Goal: Task Accomplishment & Management: Use online tool/utility

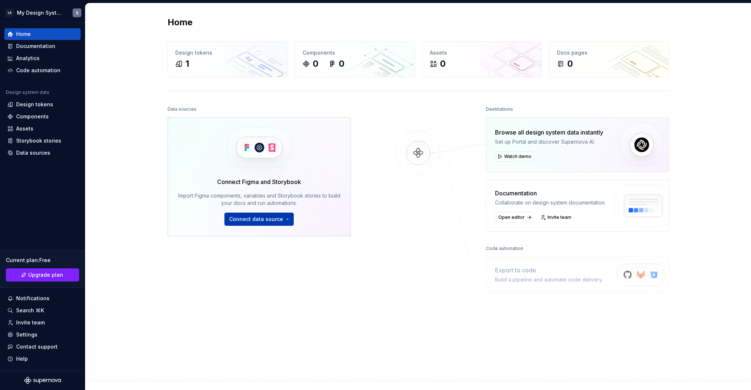
click at [283, 225] on button "Connect data source" at bounding box center [258, 219] width 69 height 13
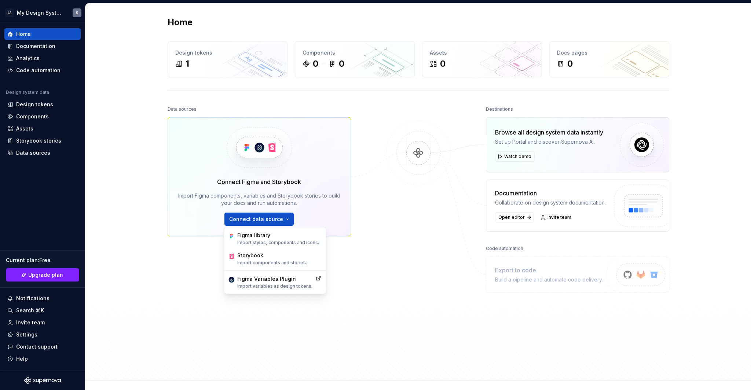
click at [382, 207] on div at bounding box center [418, 221] width 73 height 234
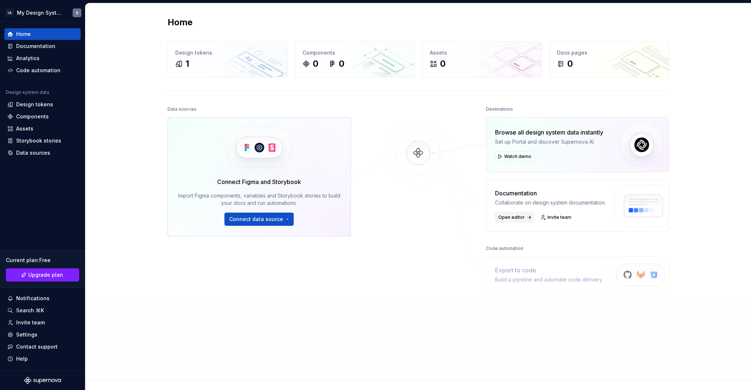
click at [501, 216] on span "Open editor" at bounding box center [511, 217] width 26 height 6
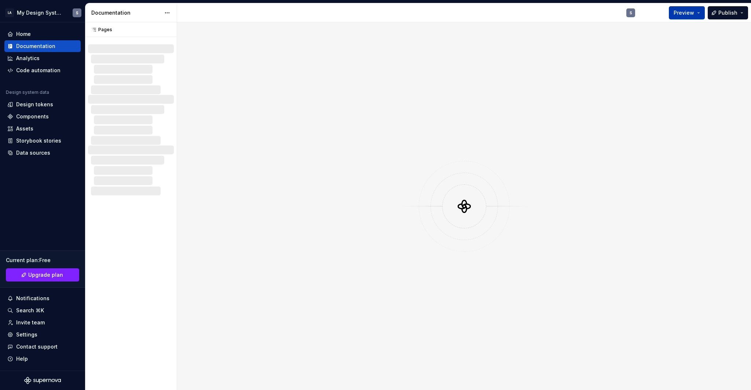
click at [703, 14] on button "Preview" at bounding box center [686, 12] width 36 height 13
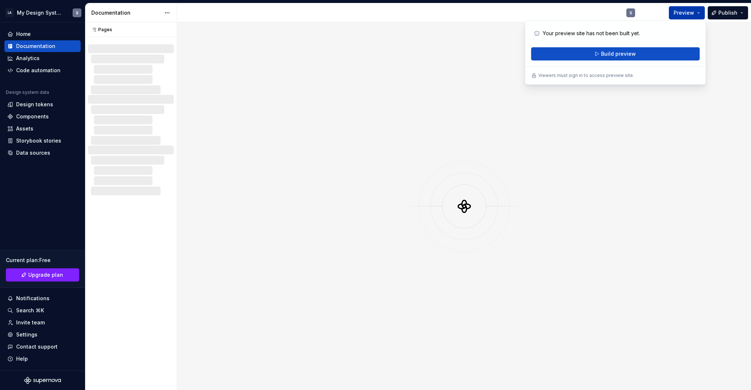
click at [700, 15] on button "Preview" at bounding box center [686, 12] width 36 height 13
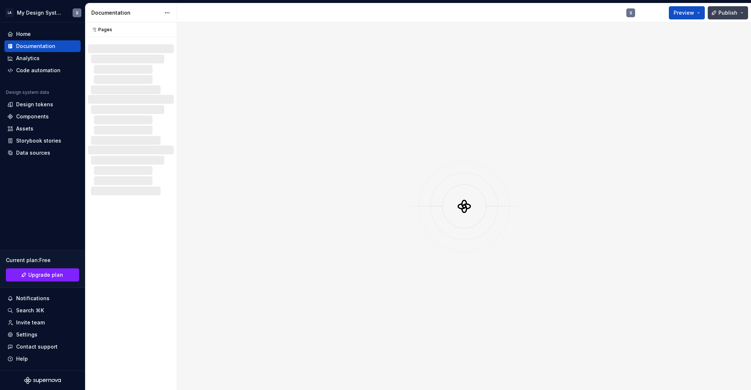
click at [730, 14] on span "Publish" at bounding box center [727, 12] width 19 height 7
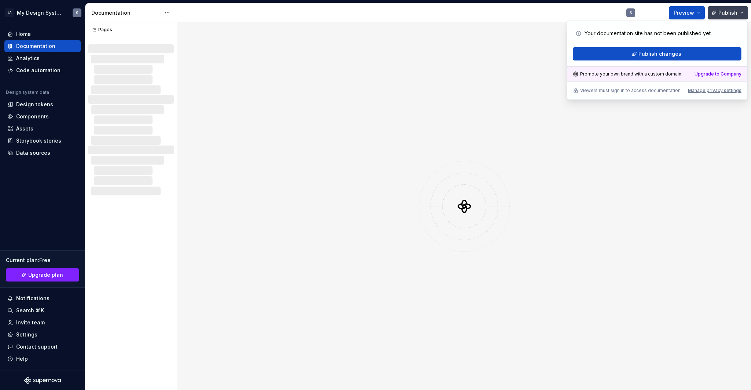
click at [727, 16] on span "Publish" at bounding box center [727, 12] width 19 height 7
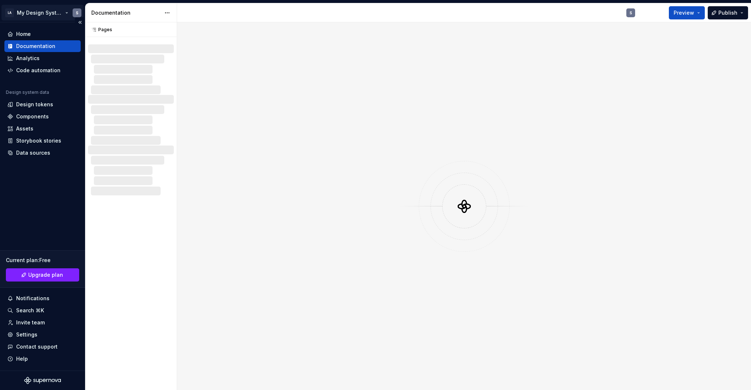
click at [57, 10] on html "LA My Design System S Home Documentation Analytics Code automation Design syste…" at bounding box center [375, 195] width 751 height 390
click at [173, 145] on div "Pages Pages No changes yet When a page is edited, it will appear in this sectio…" at bounding box center [131, 206] width 92 height 368
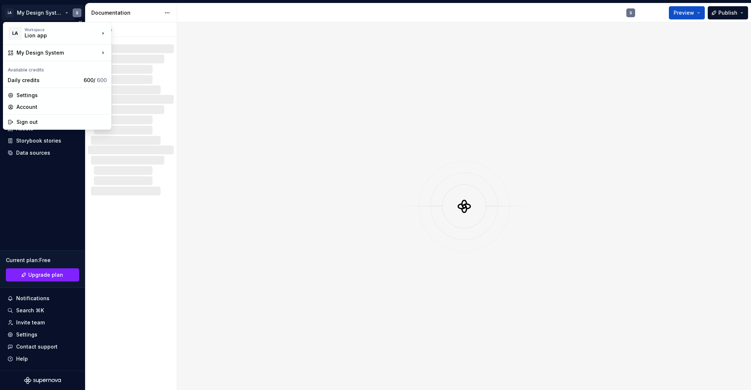
click at [49, 15] on html "LA My Design System S Home Documentation Analytics Code automation Design syste…" at bounding box center [375, 195] width 751 height 390
click at [258, 85] on html "LA My Design System S Home Documentation Analytics Code automation Design syste…" at bounding box center [375, 195] width 751 height 390
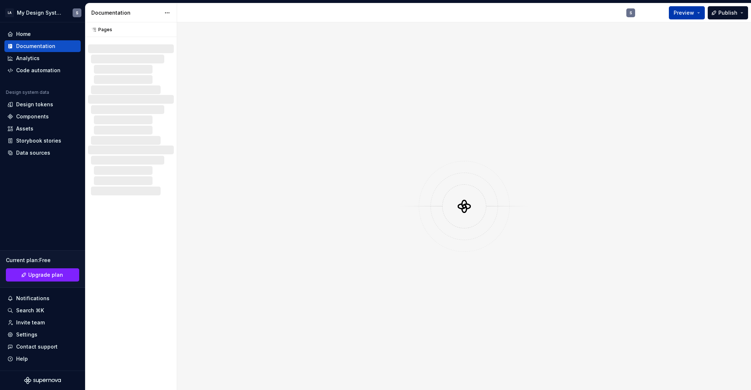
click at [693, 15] on span "Preview" at bounding box center [683, 12] width 21 height 7
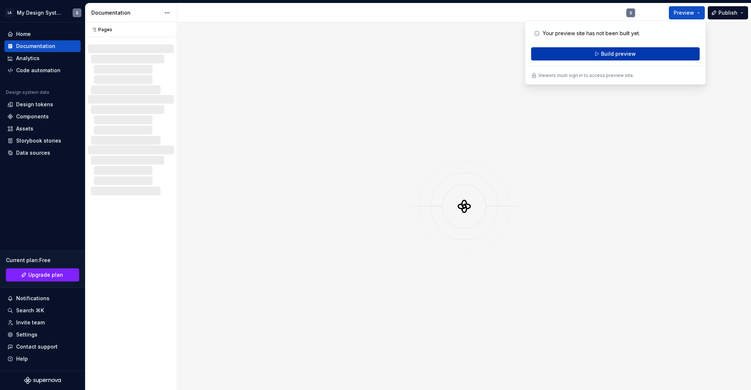
click at [602, 52] on span "Build preview" at bounding box center [618, 53] width 35 height 7
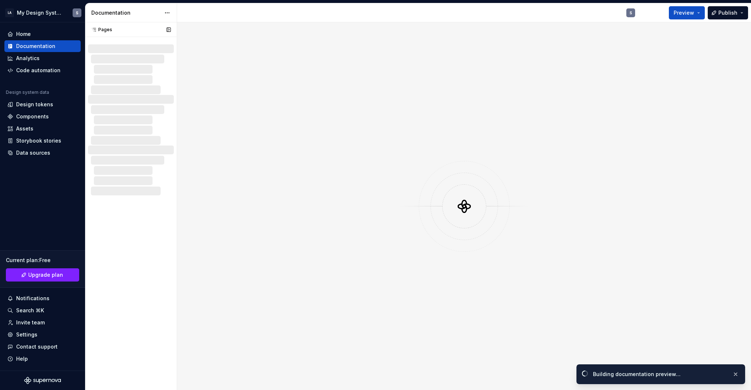
click at [118, 91] on div at bounding box center [132, 89] width 83 height 9
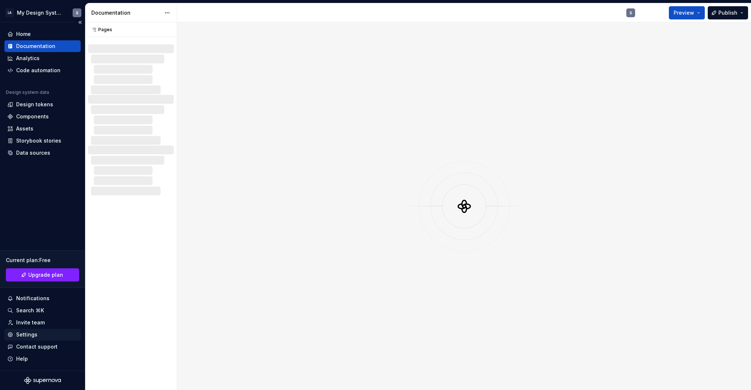
click at [30, 335] on div "Settings" at bounding box center [26, 334] width 21 height 7
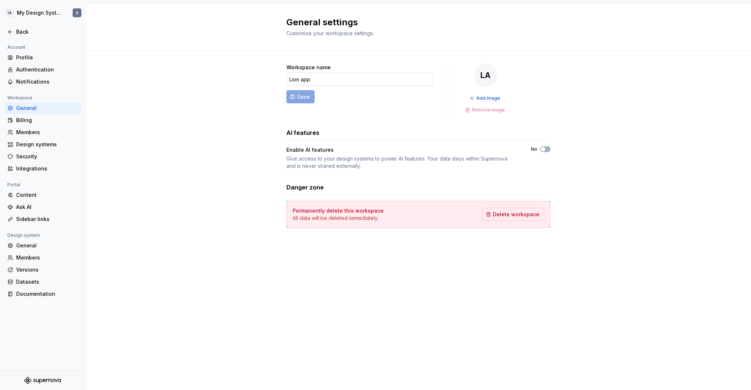
click at [372, 77] on input "Lion app" at bounding box center [359, 79] width 147 height 13
click at [37, 146] on div "Design systems" at bounding box center [47, 144] width 62 height 7
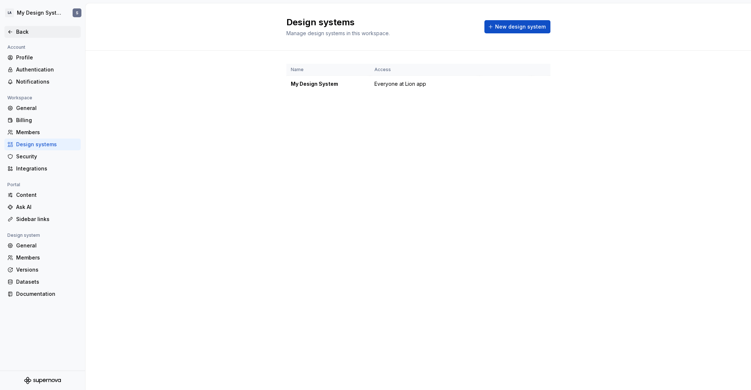
click at [33, 27] on div "Back" at bounding box center [42, 32] width 76 height 12
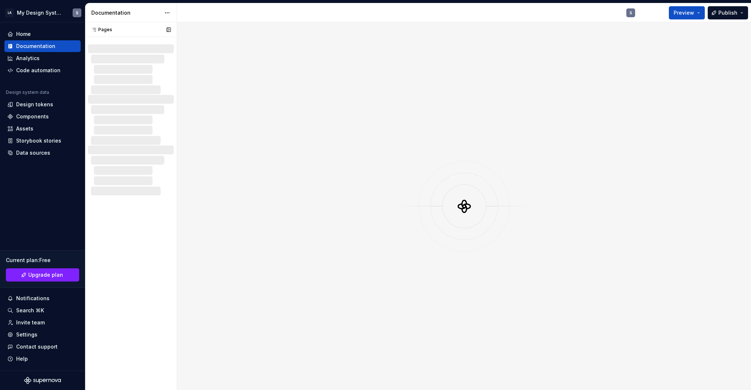
click at [92, 29] on icon at bounding box center [94, 30] width 6 height 6
click at [94, 30] on icon at bounding box center [94, 30] width 6 height 6
click at [172, 12] on html "LA My Design System S Home Documentation Analytics Code automation Design syste…" at bounding box center [375, 195] width 751 height 390
click at [440, 110] on html "LA My Design System S Home Documentation Analytics Code automation Design syste…" at bounding box center [375, 195] width 751 height 390
click at [721, 9] on span "Publish" at bounding box center [727, 12] width 19 height 7
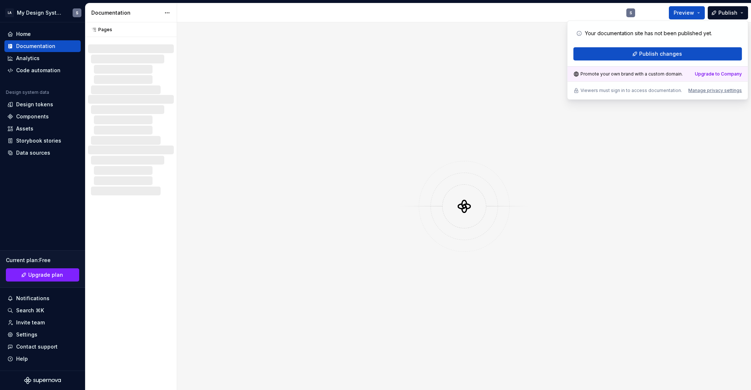
click at [374, 91] on div at bounding box center [464, 206] width 574 height 368
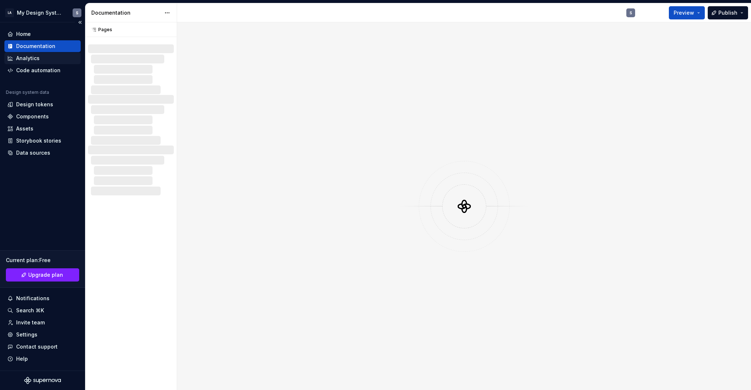
click at [35, 59] on div "Analytics" at bounding box center [27, 58] width 23 height 7
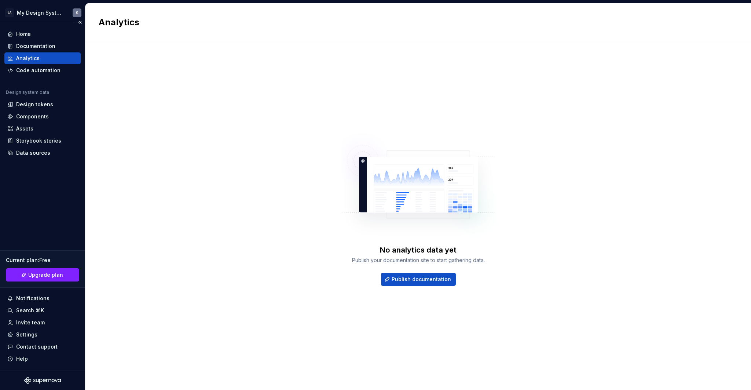
click at [35, 59] on div "Analytics" at bounding box center [27, 58] width 23 height 7
click at [48, 73] on div "Code automation" at bounding box center [38, 70] width 44 height 7
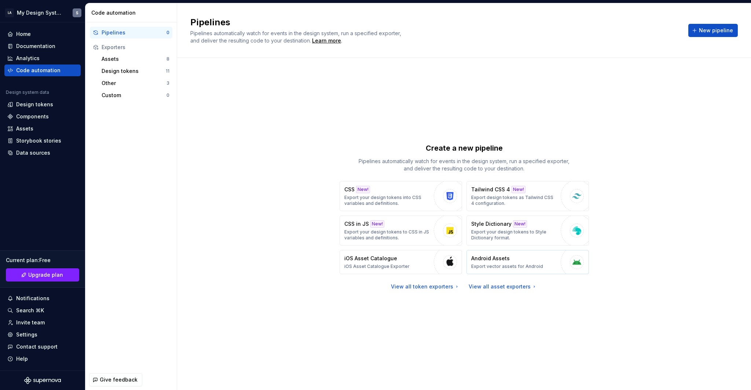
click at [513, 266] on p "Export vector assets for Android" at bounding box center [507, 267] width 72 height 6
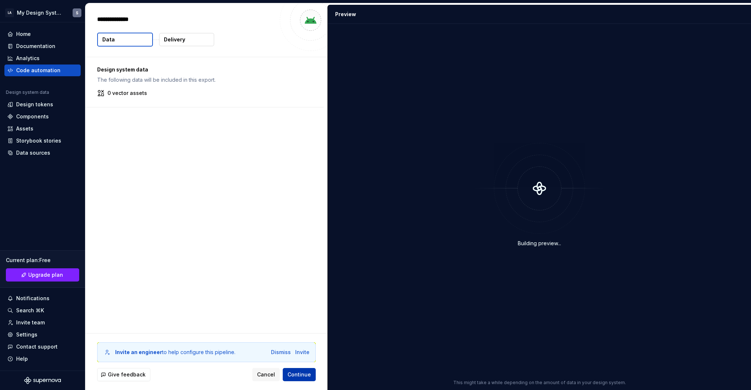
click at [293, 371] on span "Continue" at bounding box center [298, 374] width 23 height 7
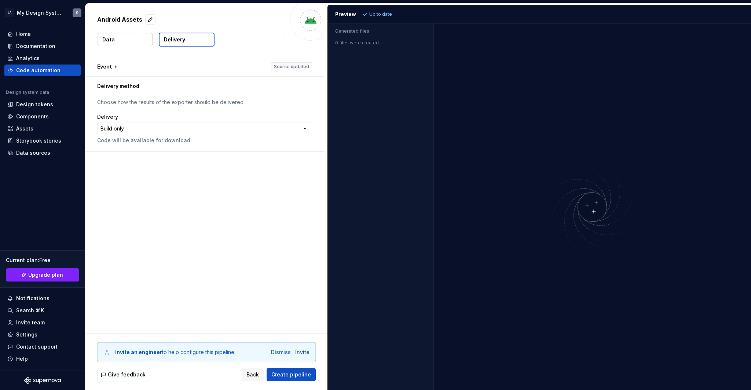
drag, startPoint x: 292, startPoint y: 370, endPoint x: 293, endPoint y: 377, distance: 7.4
click at [292, 375] on button "Create pipeline" at bounding box center [290, 374] width 49 height 13
click at [188, 123] on div "**********" at bounding box center [204, 128] width 215 height 13
click at [190, 130] on div "**********" at bounding box center [204, 128] width 215 height 13
click at [309, 130] on div "**********" at bounding box center [204, 128] width 215 height 13
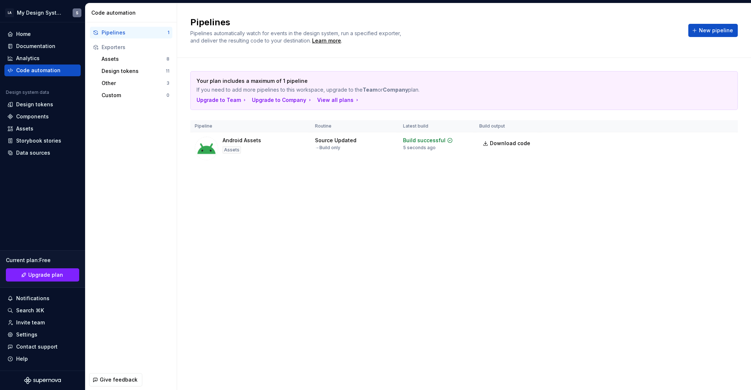
drag, startPoint x: 165, startPoint y: 30, endPoint x: 198, endPoint y: 177, distance: 150.5
click at [198, 177] on div "Your plan includes a maximum of 1 pipeline If you need to add more pipelines to…" at bounding box center [463, 125] width 547 height 135
click at [42, 103] on div "Design tokens" at bounding box center [34, 104] width 37 height 7
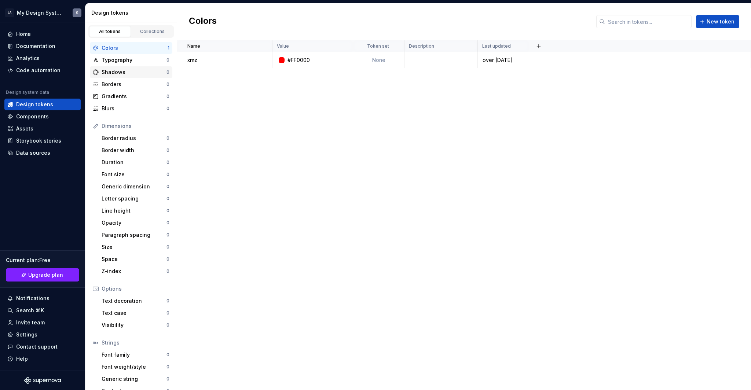
click at [127, 69] on div "Shadows" at bounding box center [134, 72] width 65 height 7
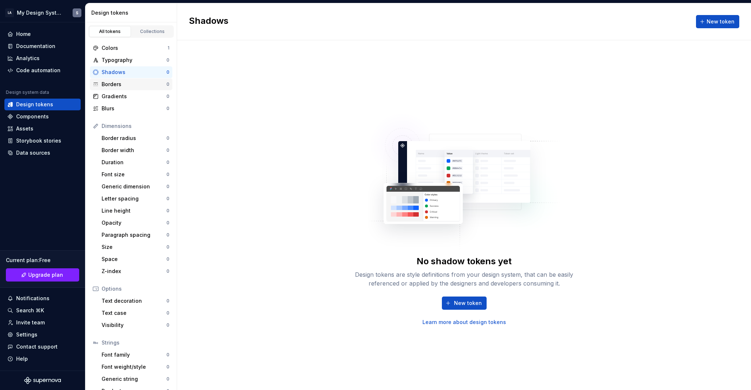
click at [116, 87] on div "Borders" at bounding box center [134, 84] width 65 height 7
click at [113, 102] on div "Gradients 0" at bounding box center [131, 97] width 82 height 12
click at [113, 140] on div "Border radius" at bounding box center [134, 138] width 65 height 7
click at [120, 159] on div "Duration" at bounding box center [134, 162] width 65 height 7
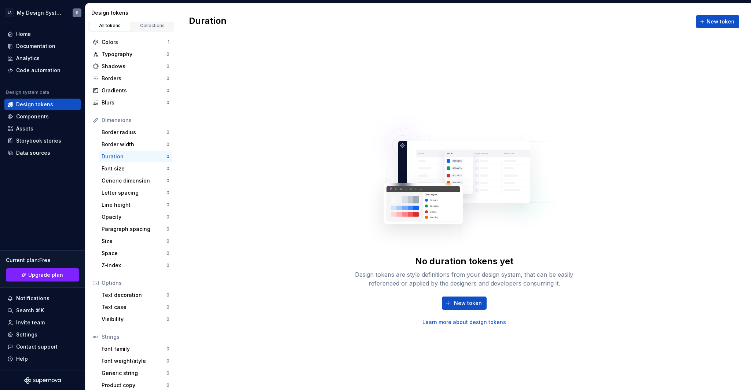
scroll to position [11, 0]
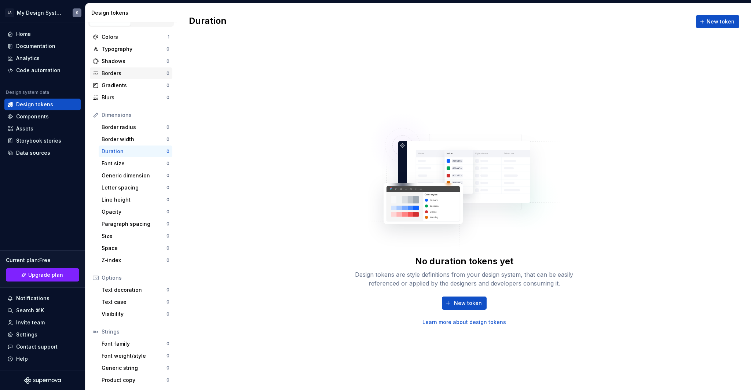
click at [132, 72] on div "Borders" at bounding box center [134, 73] width 65 height 7
click at [127, 62] on div "Shadows" at bounding box center [134, 61] width 65 height 7
click at [463, 303] on span "New token" at bounding box center [468, 302] width 28 height 7
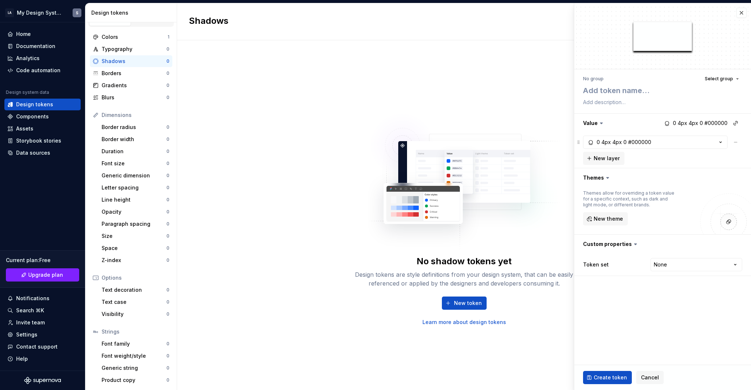
click at [301, 186] on div "No shadow tokens yet Design tokens are style definitions from your design syste…" at bounding box center [464, 215] width 574 height 350
click at [652, 380] on span "Cancel" at bounding box center [650, 377] width 18 height 7
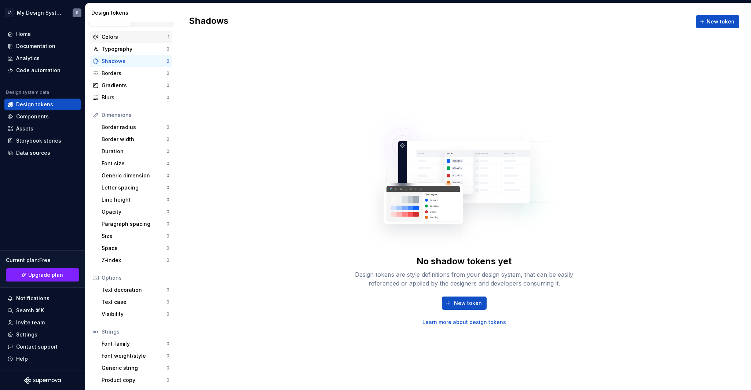
click at [113, 40] on div "Colors" at bounding box center [135, 36] width 66 height 7
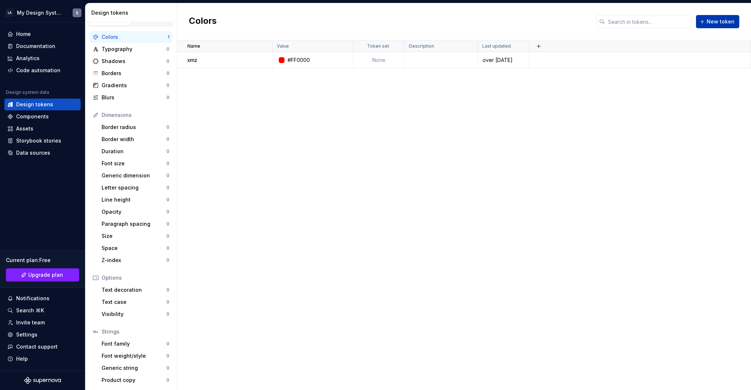
click at [728, 21] on span "New token" at bounding box center [720, 21] width 28 height 7
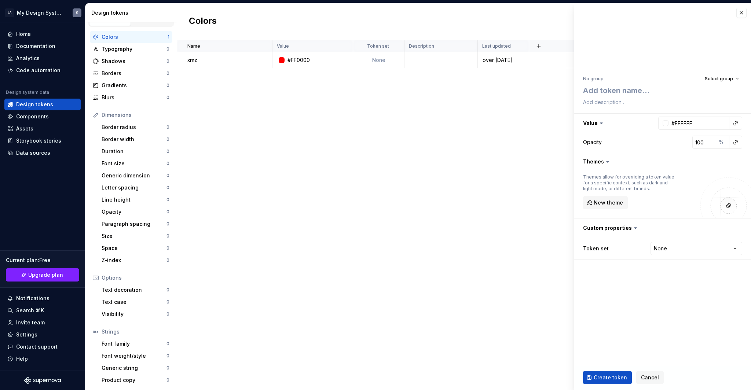
click at [415, 183] on div "Name Value Token set Description Last updated xmz #FF0000 None over 3 years ago" at bounding box center [464, 215] width 574 height 350
drag, startPoint x: 649, startPoint y: 366, endPoint x: 649, endPoint y: 371, distance: 4.5
click at [649, 371] on div "Create token Cancel" at bounding box center [662, 377] width 177 height 25
click at [650, 379] on span "Cancel" at bounding box center [650, 377] width 18 height 7
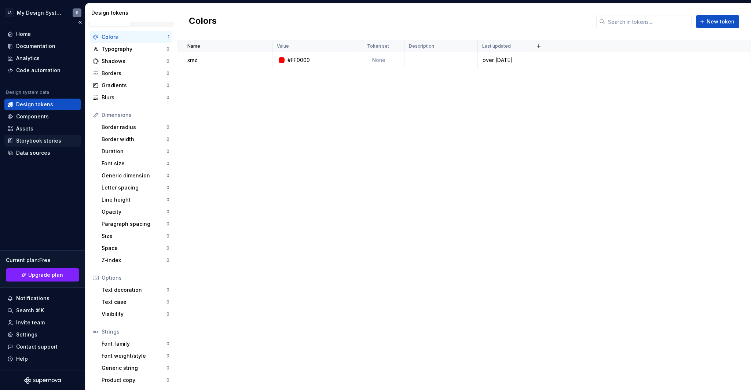
drag, startPoint x: 47, startPoint y: 134, endPoint x: 51, endPoint y: 135, distance: 4.2
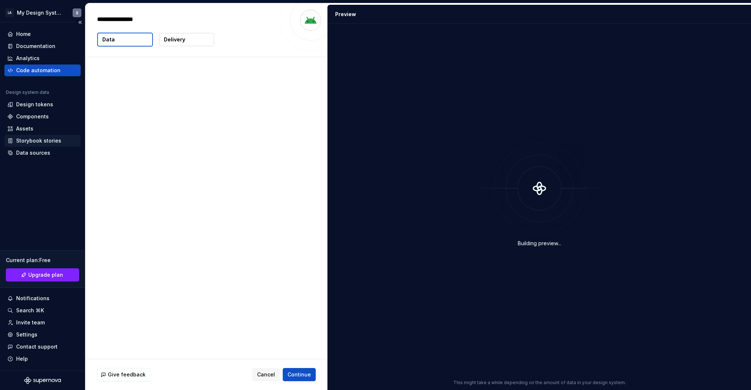
type textarea "*"
